Goal: Information Seeking & Learning: Learn about a topic

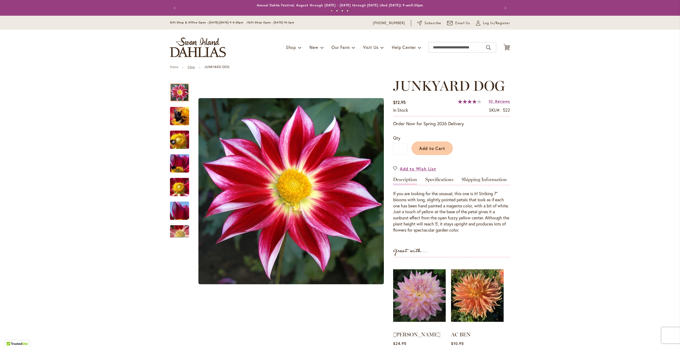
click at [189, 67] on link "Shop" at bounding box center [191, 67] width 7 height 4
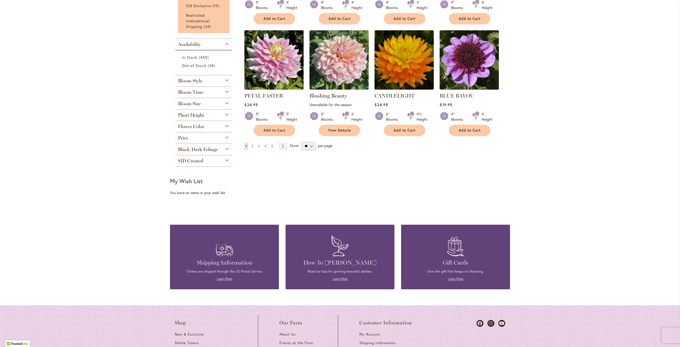
scroll to position [398, 0]
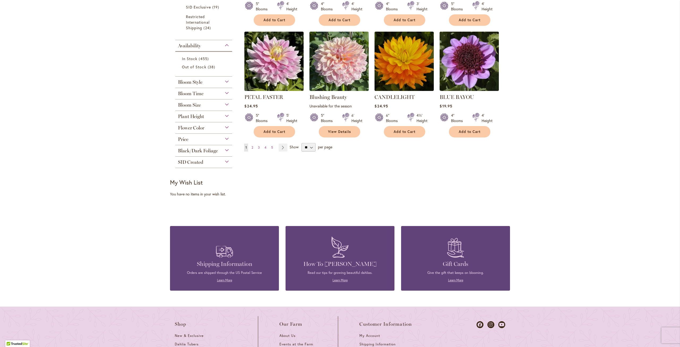
click at [226, 80] on div "Bloom Style" at bounding box center [203, 81] width 57 height 9
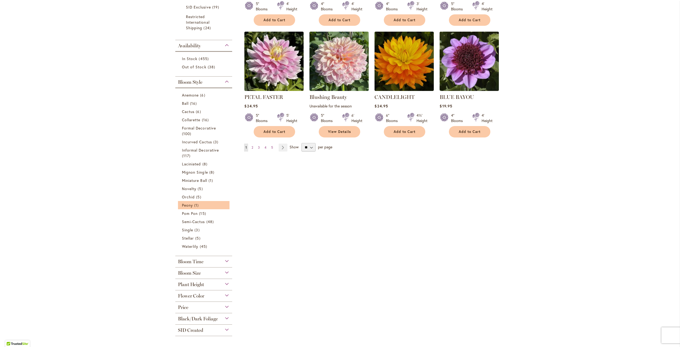
click at [187, 201] on li "Peony 1 item" at bounding box center [204, 205] width 52 height 8
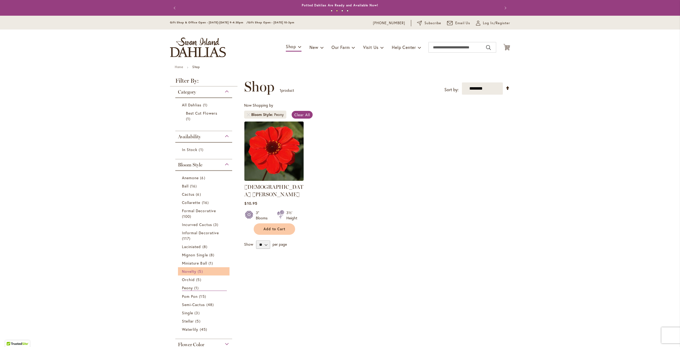
click at [205, 268] on link "Novelty 5 items" at bounding box center [204, 271] width 45 height 6
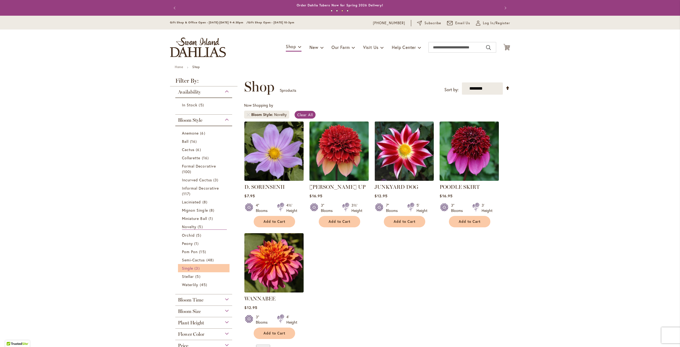
click at [186, 265] on span "Single" at bounding box center [187, 267] width 11 height 5
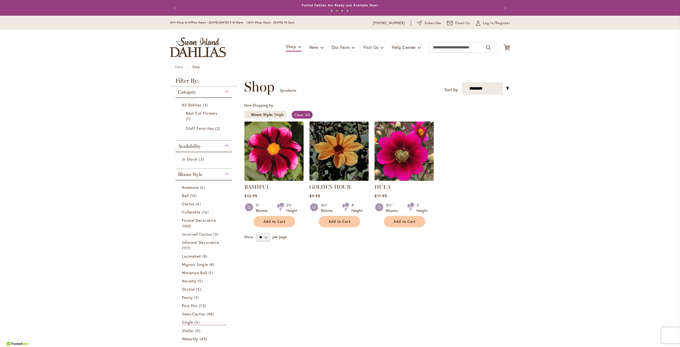
click at [398, 142] on img at bounding box center [404, 151] width 62 height 62
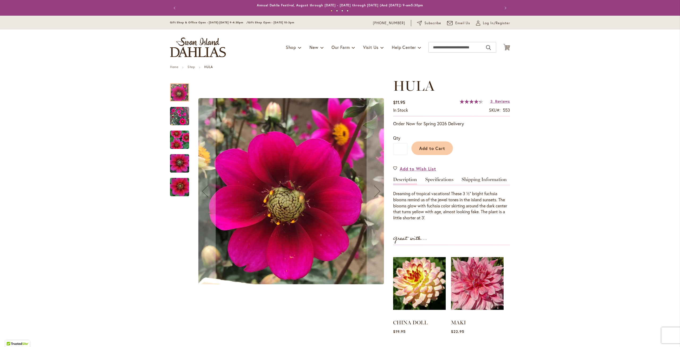
click at [180, 109] on img "HULA" at bounding box center [179, 116] width 19 height 19
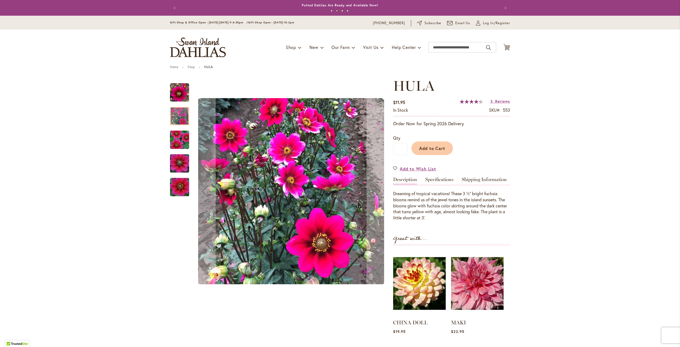
click at [171, 138] on img "HULA" at bounding box center [179, 140] width 38 height 26
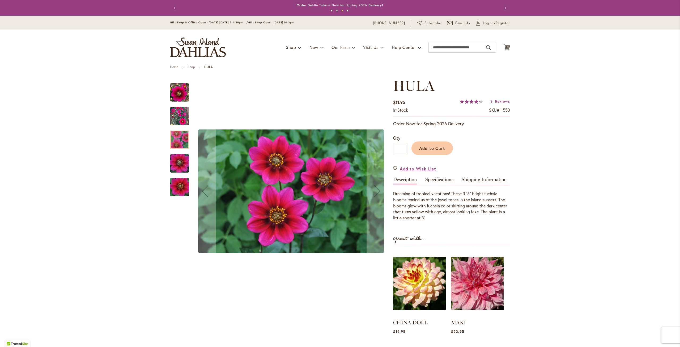
click at [175, 158] on img "HULA" at bounding box center [179, 164] width 38 height 26
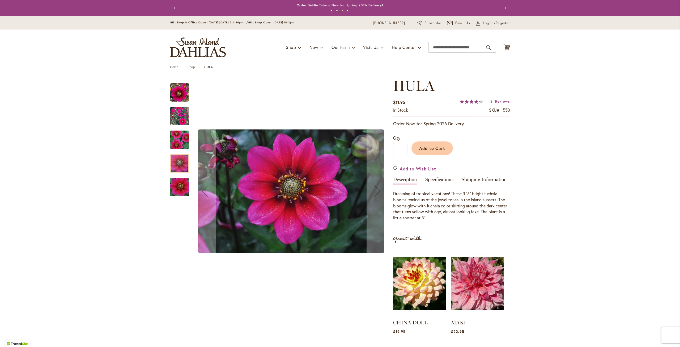
click at [172, 181] on img "HULA" at bounding box center [179, 187] width 38 height 26
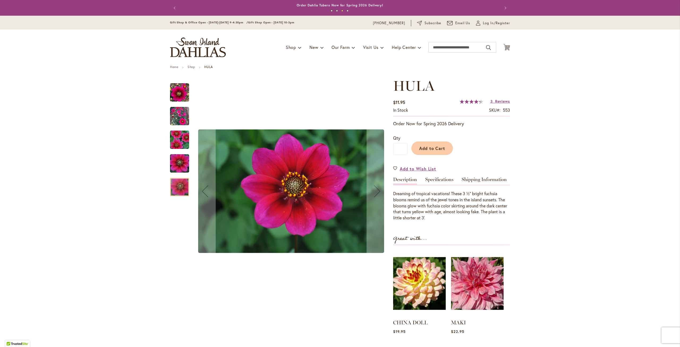
click at [173, 119] on img "HULA" at bounding box center [179, 116] width 19 height 19
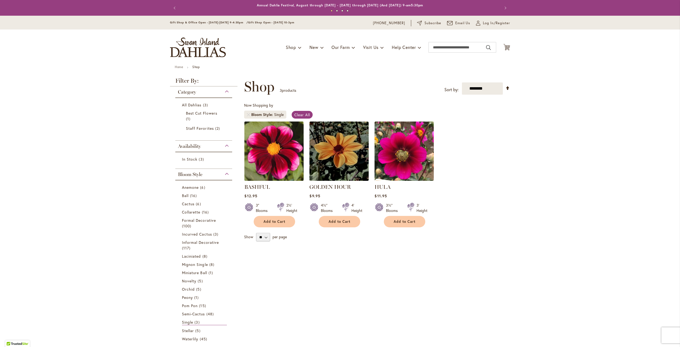
click at [289, 154] on img at bounding box center [274, 151] width 62 height 62
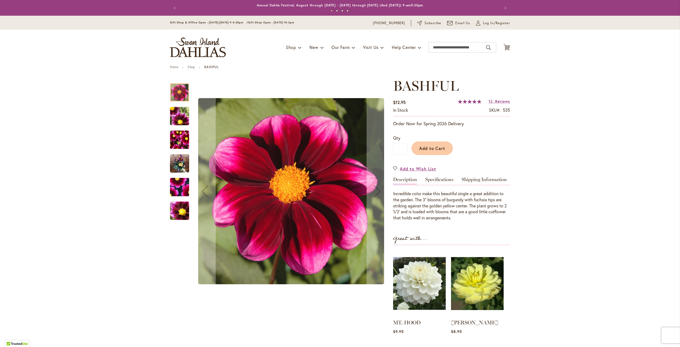
click at [170, 167] on img "BASHFUL" at bounding box center [179, 164] width 19 height 26
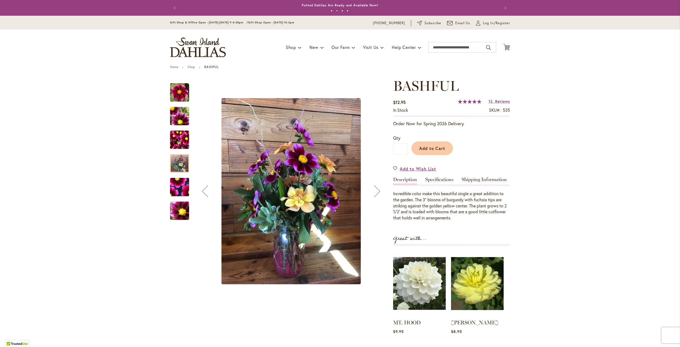
click at [176, 121] on img "BASHFUL" at bounding box center [179, 116] width 38 height 29
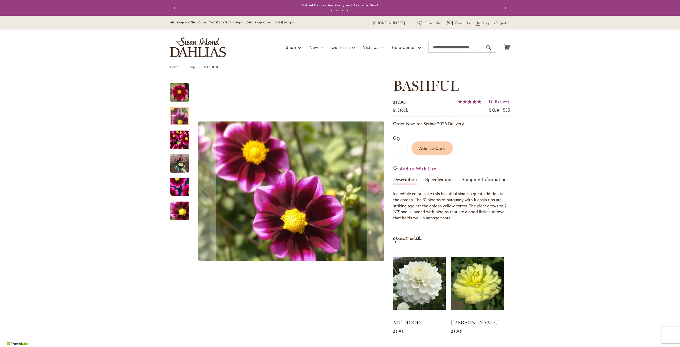
click at [174, 188] on img "BASHFUL" at bounding box center [179, 187] width 38 height 36
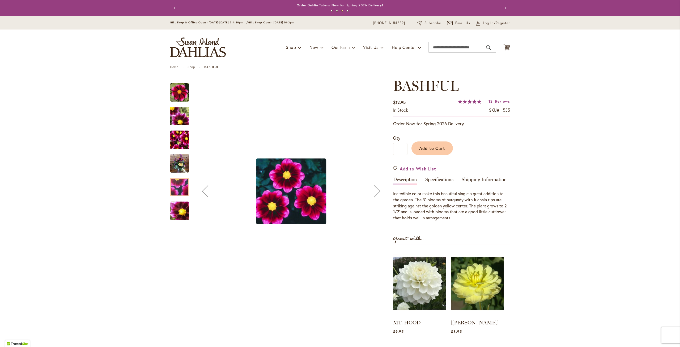
click at [178, 216] on img "BASHFUL" at bounding box center [179, 210] width 19 height 19
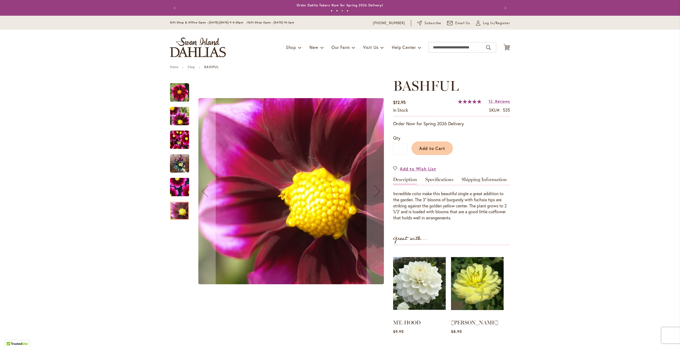
click at [174, 117] on img "BASHFUL" at bounding box center [179, 116] width 38 height 29
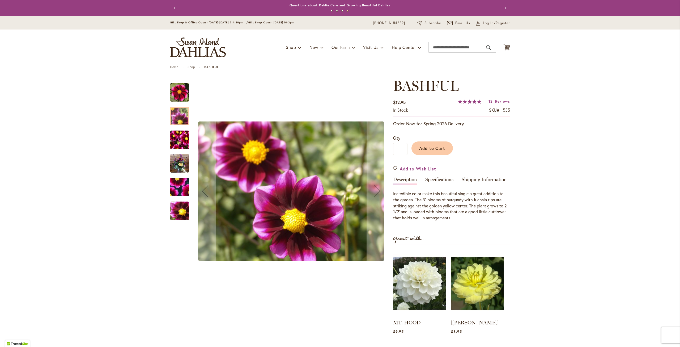
click at [177, 91] on img "BASHFUL" at bounding box center [179, 92] width 19 height 19
